Goal: Navigation & Orientation: Find specific page/section

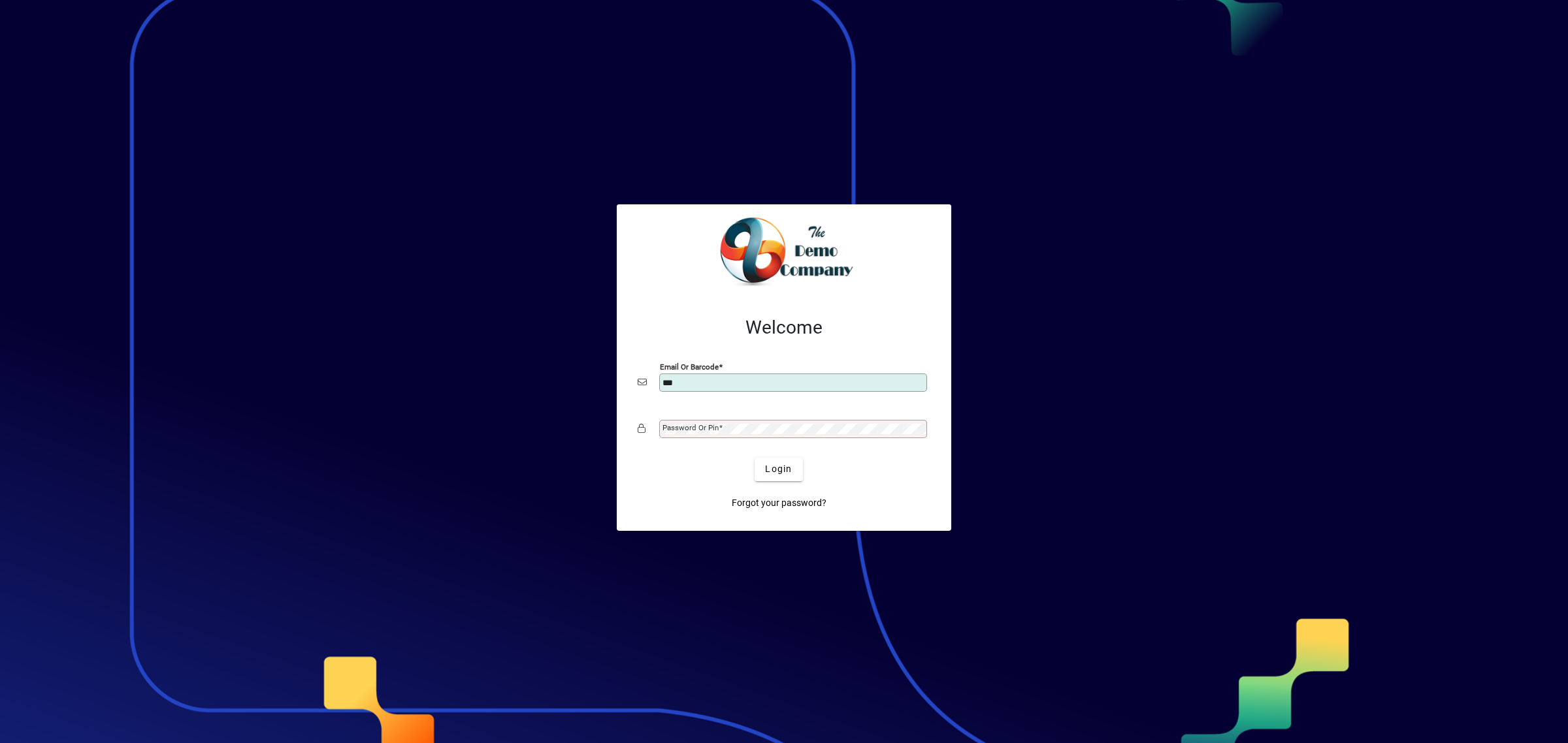
type input "**********"
click at [754, 457] on button "Login" at bounding box center [778, 468] width 48 height 23
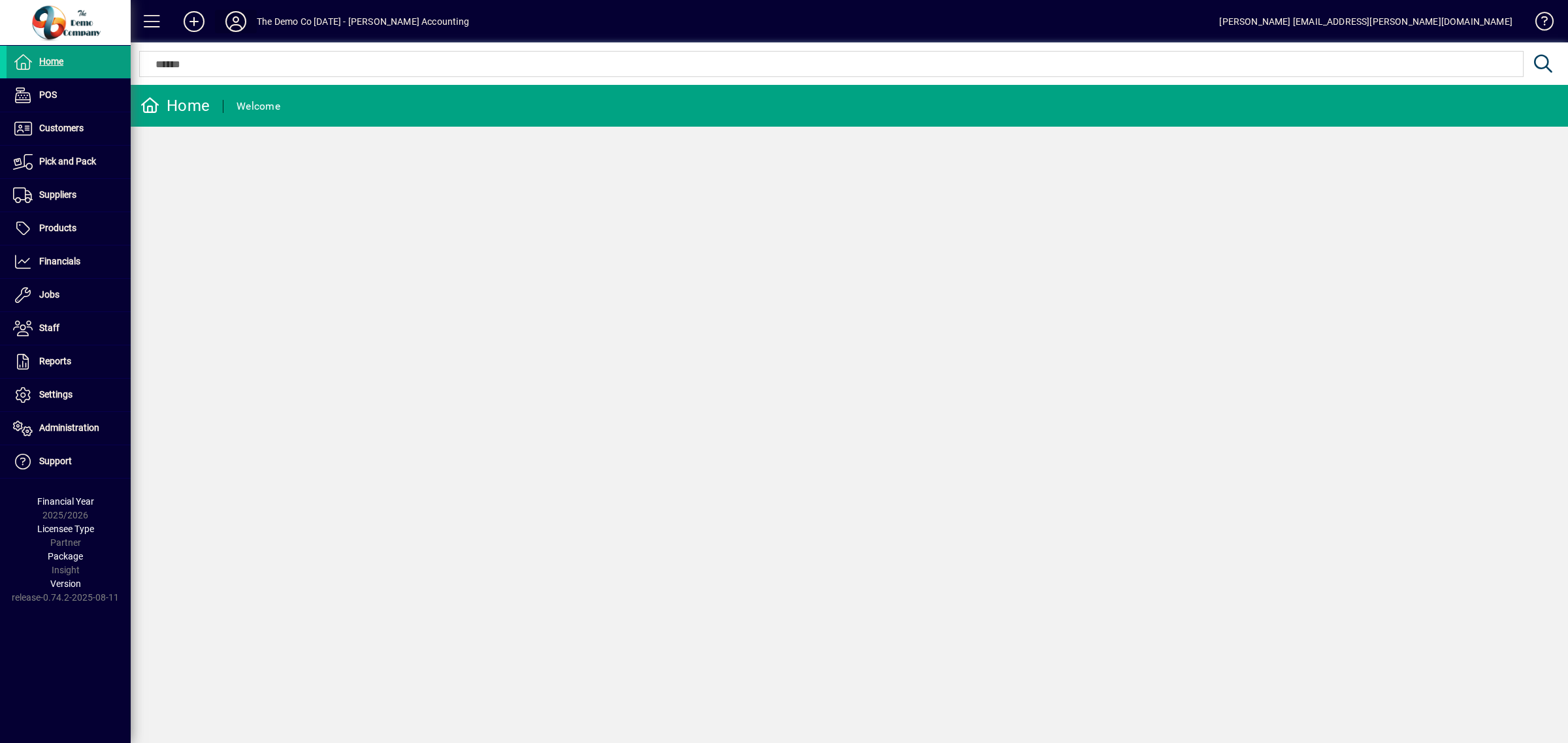
click at [244, 20] on icon at bounding box center [235, 21] width 26 height 21
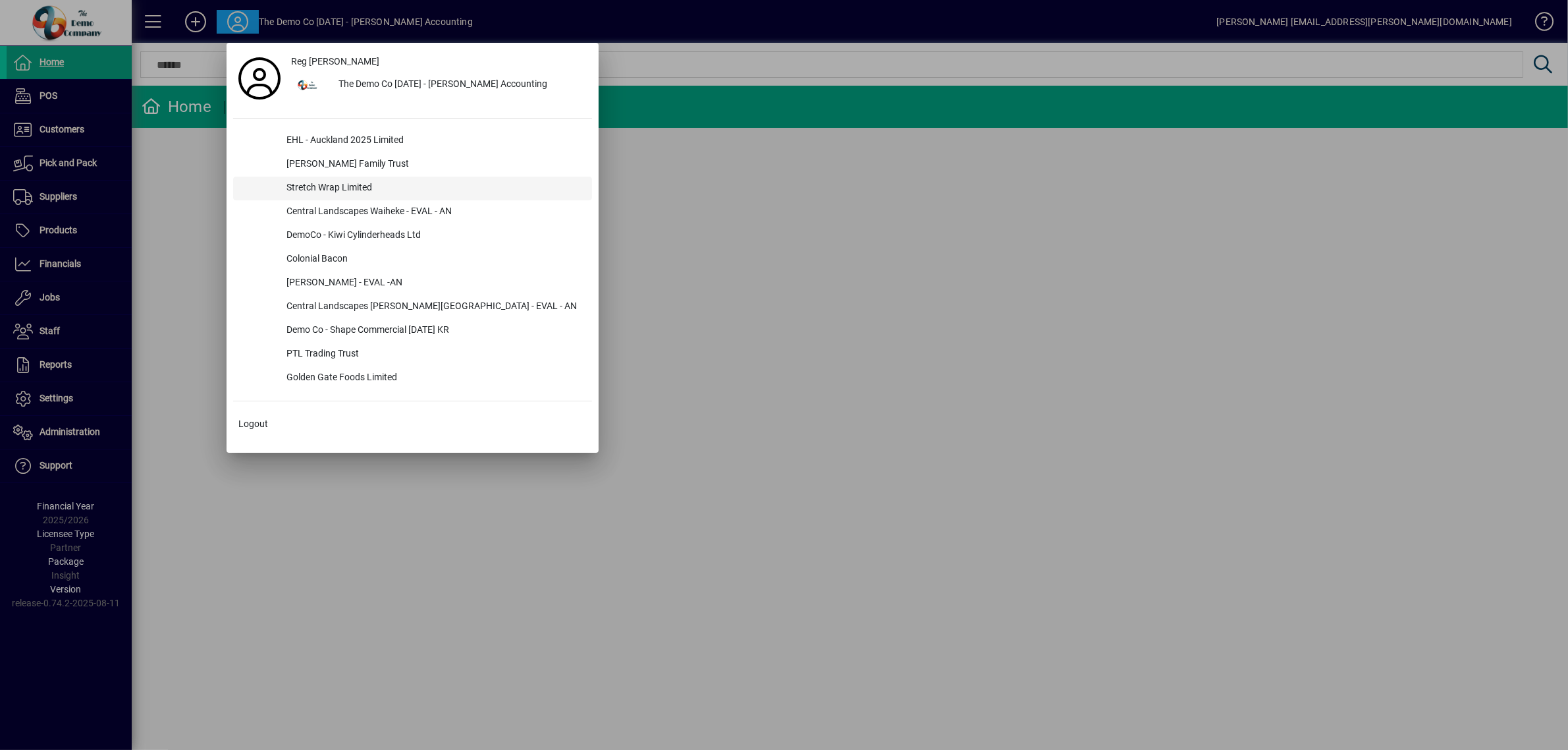
click at [330, 183] on div "Stretch Wrap Limited" at bounding box center [434, 188] width 316 height 23
